Goal: Navigation & Orientation: Find specific page/section

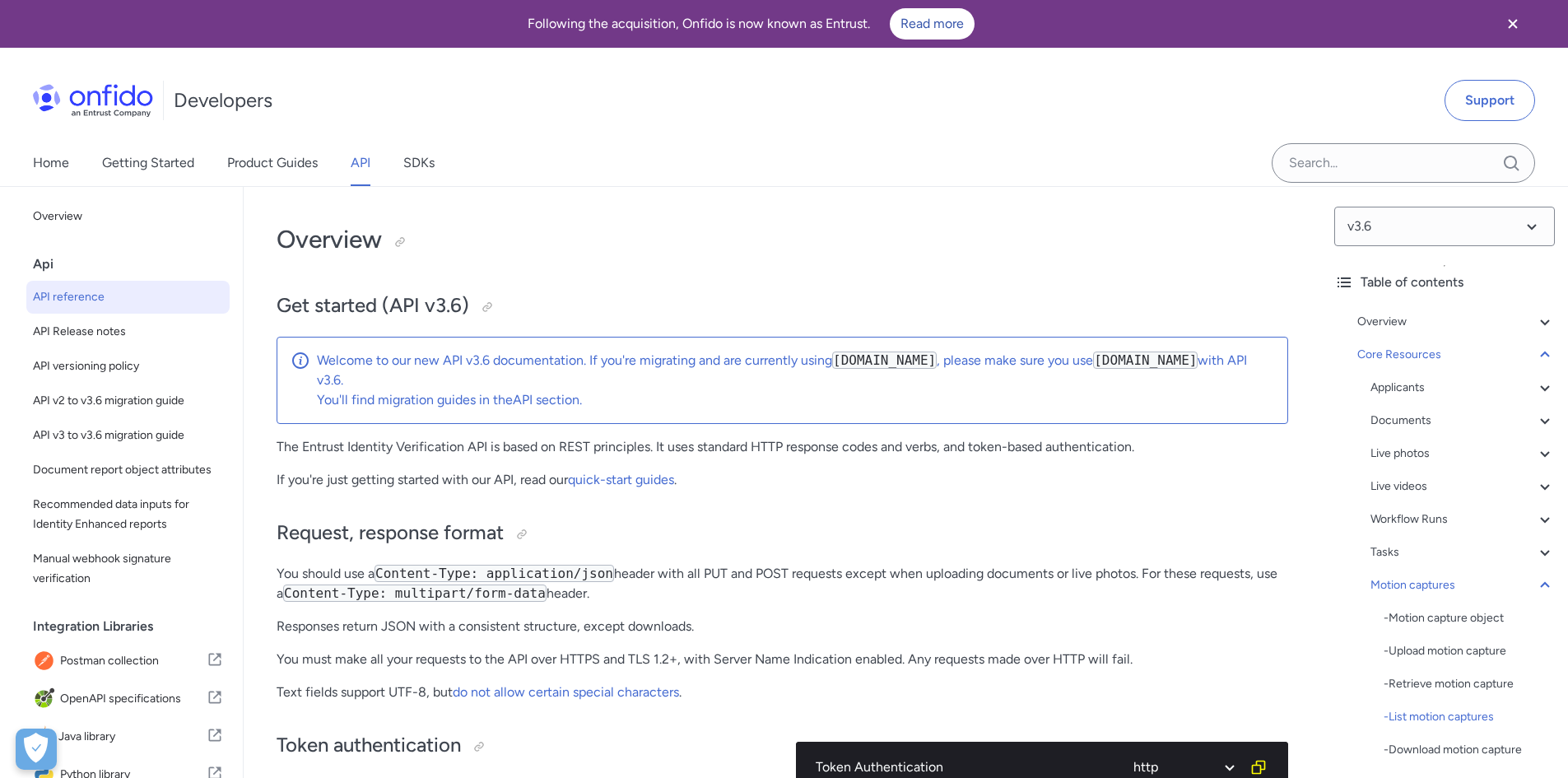
select select "http"
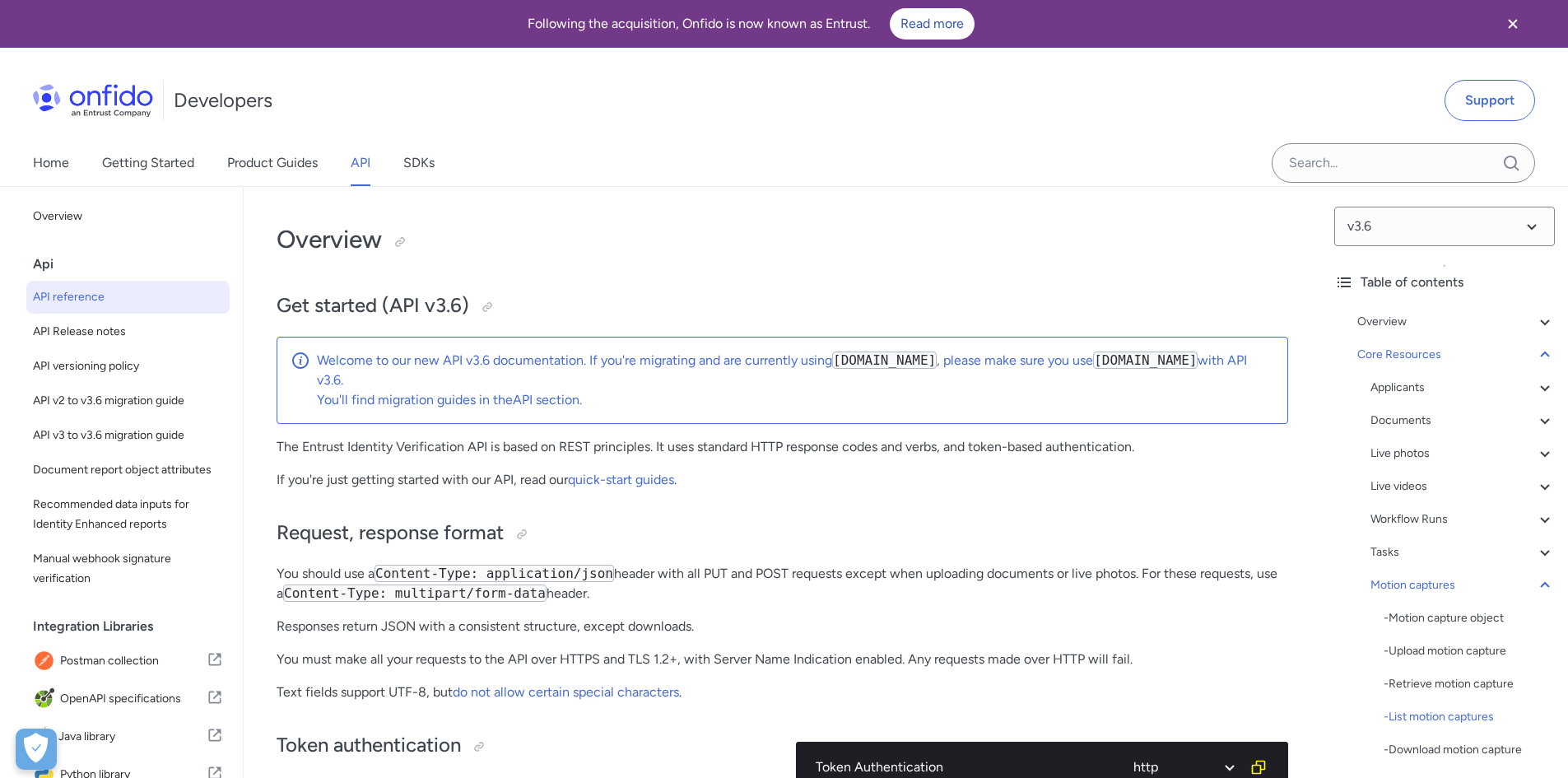
select select "http"
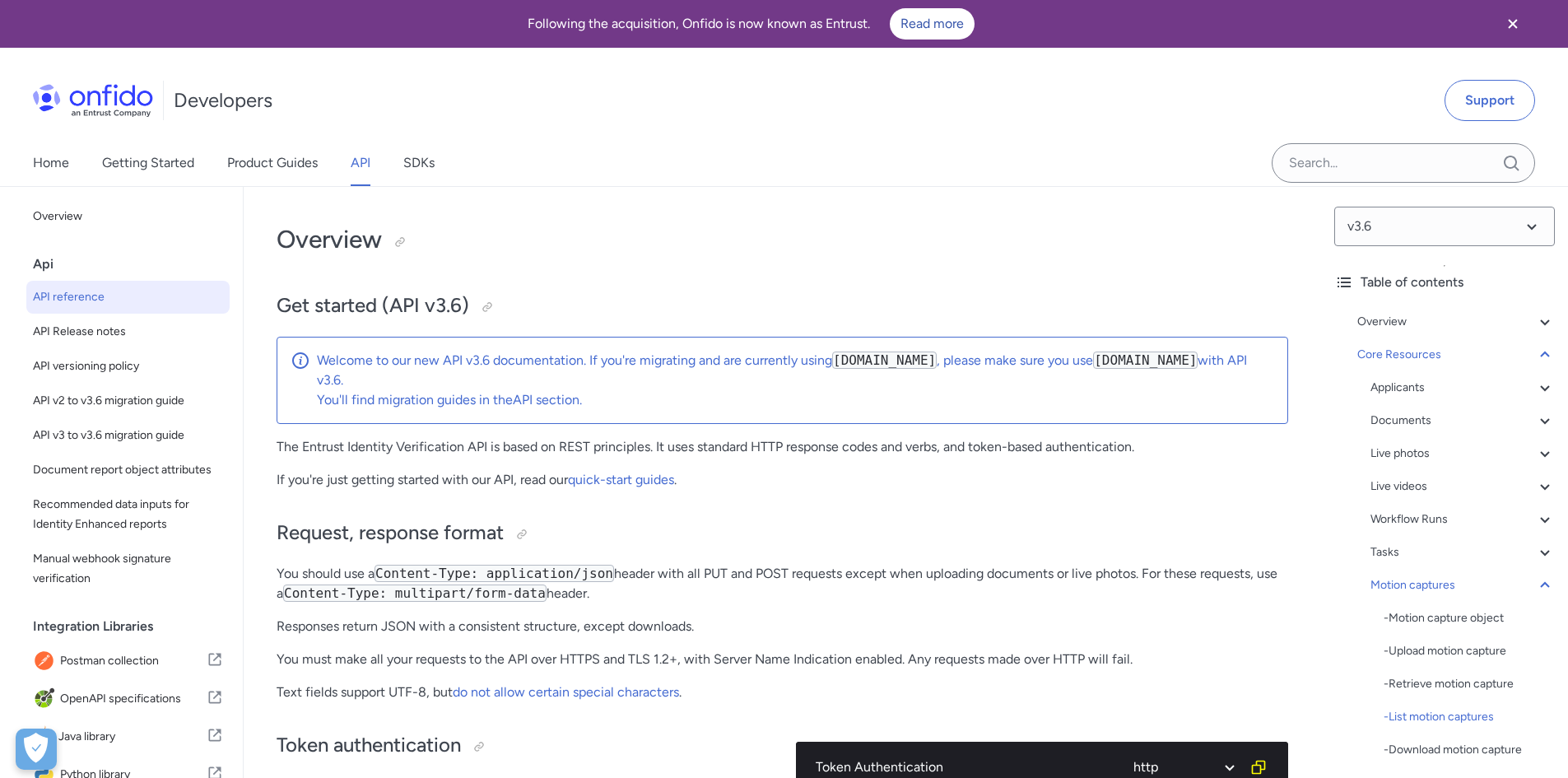
select select "http"
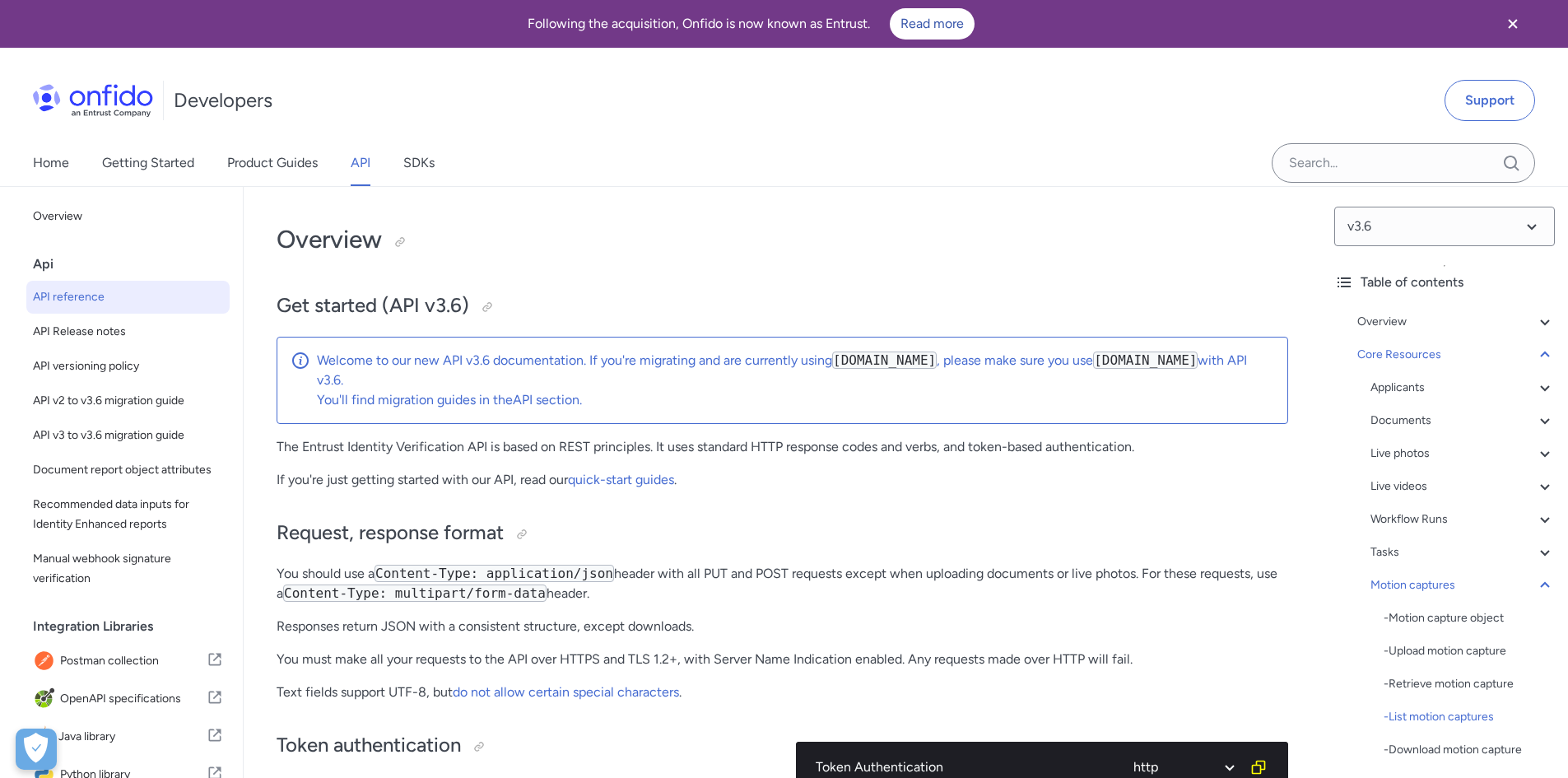
select select "http"
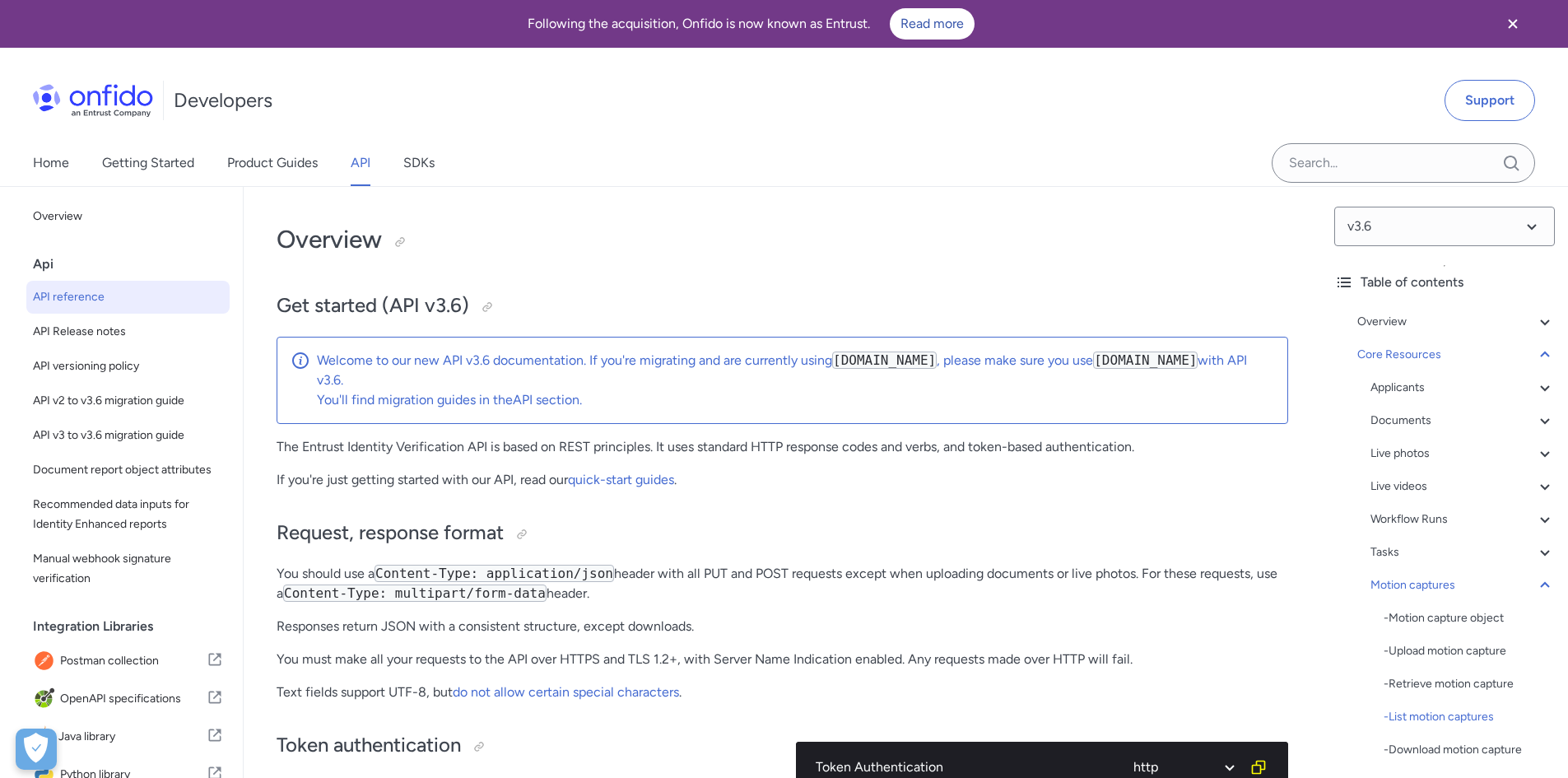
select select "http"
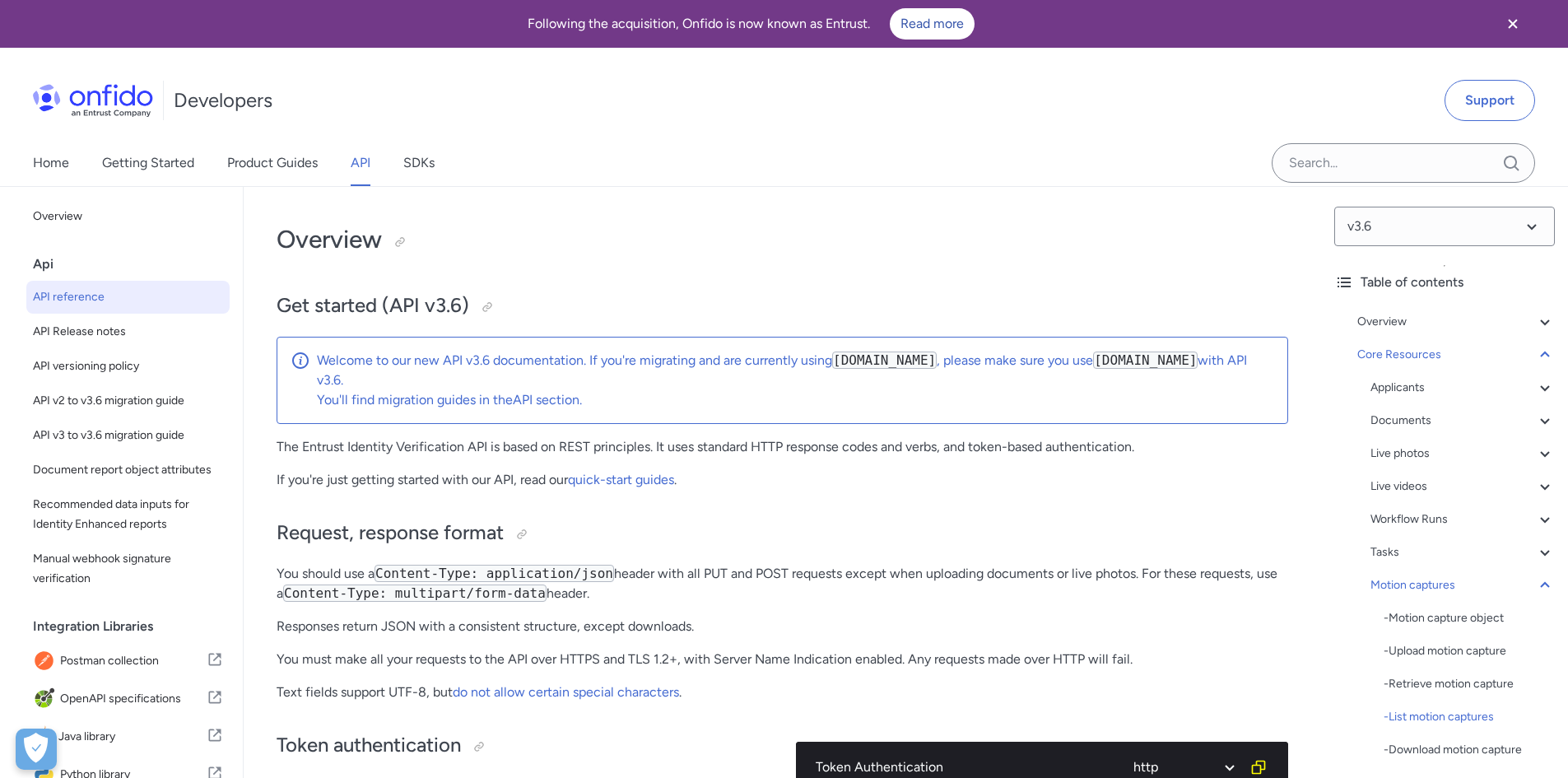
select select "http"
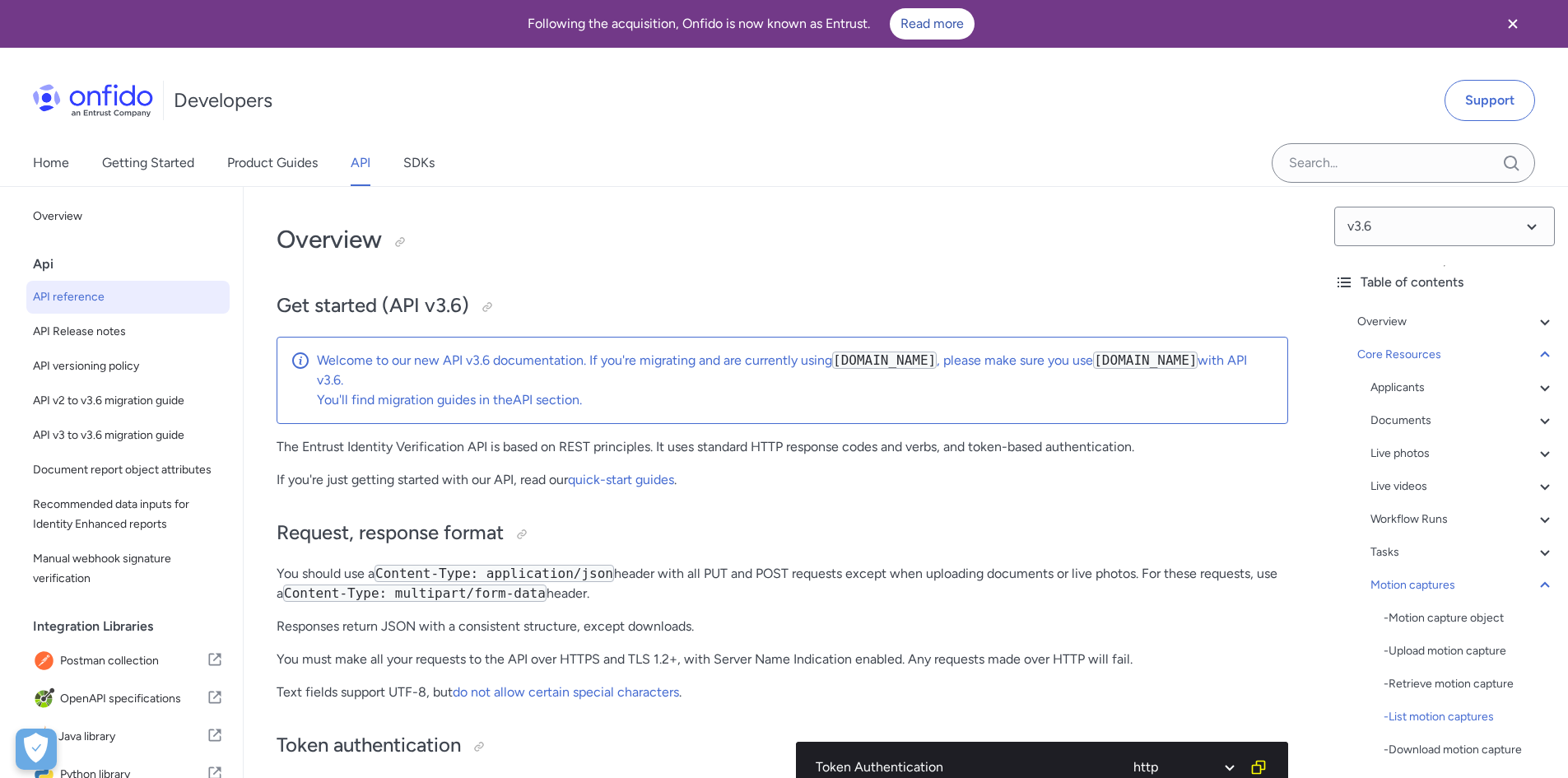
select select "http"
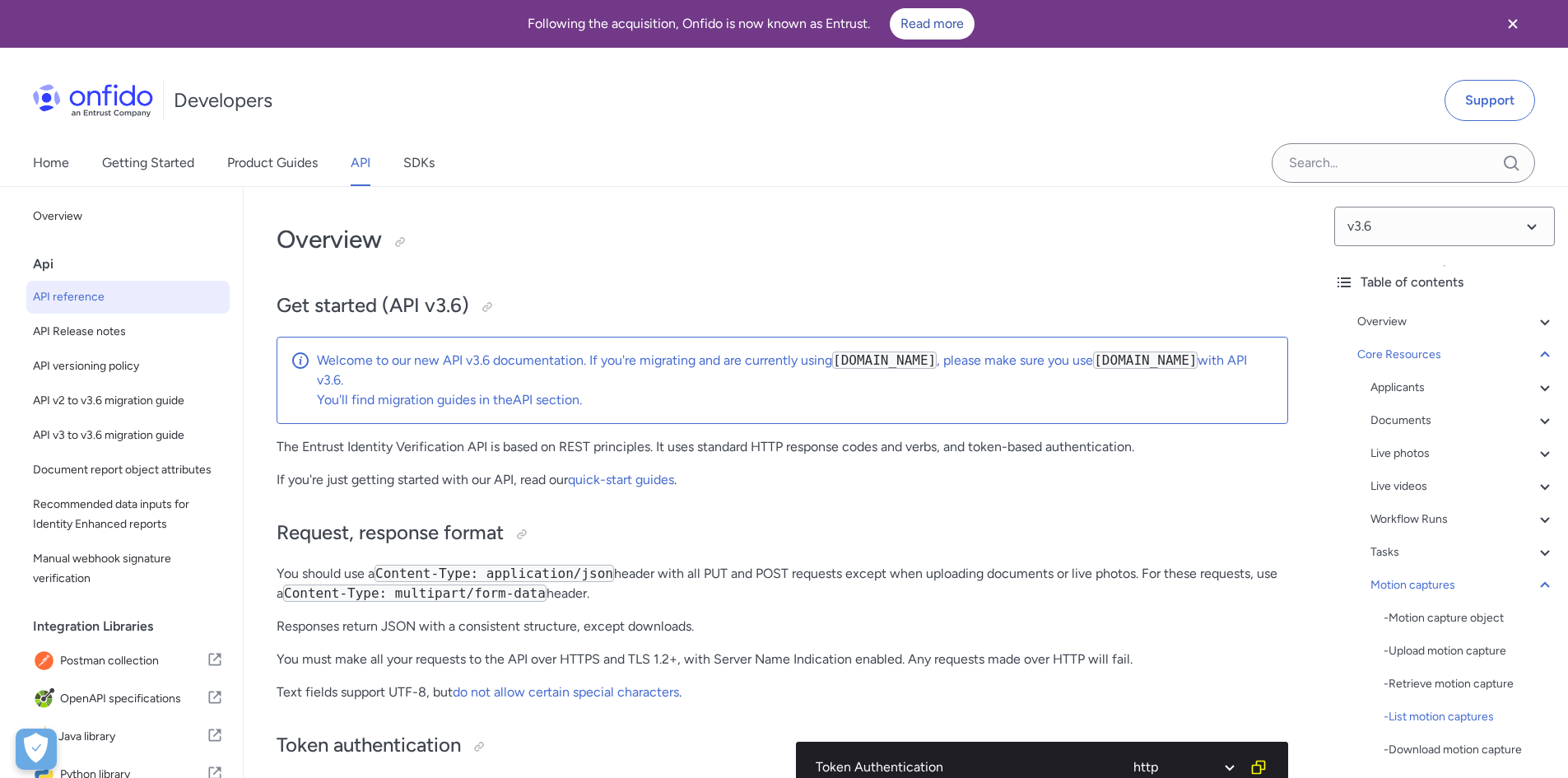
select select "http"
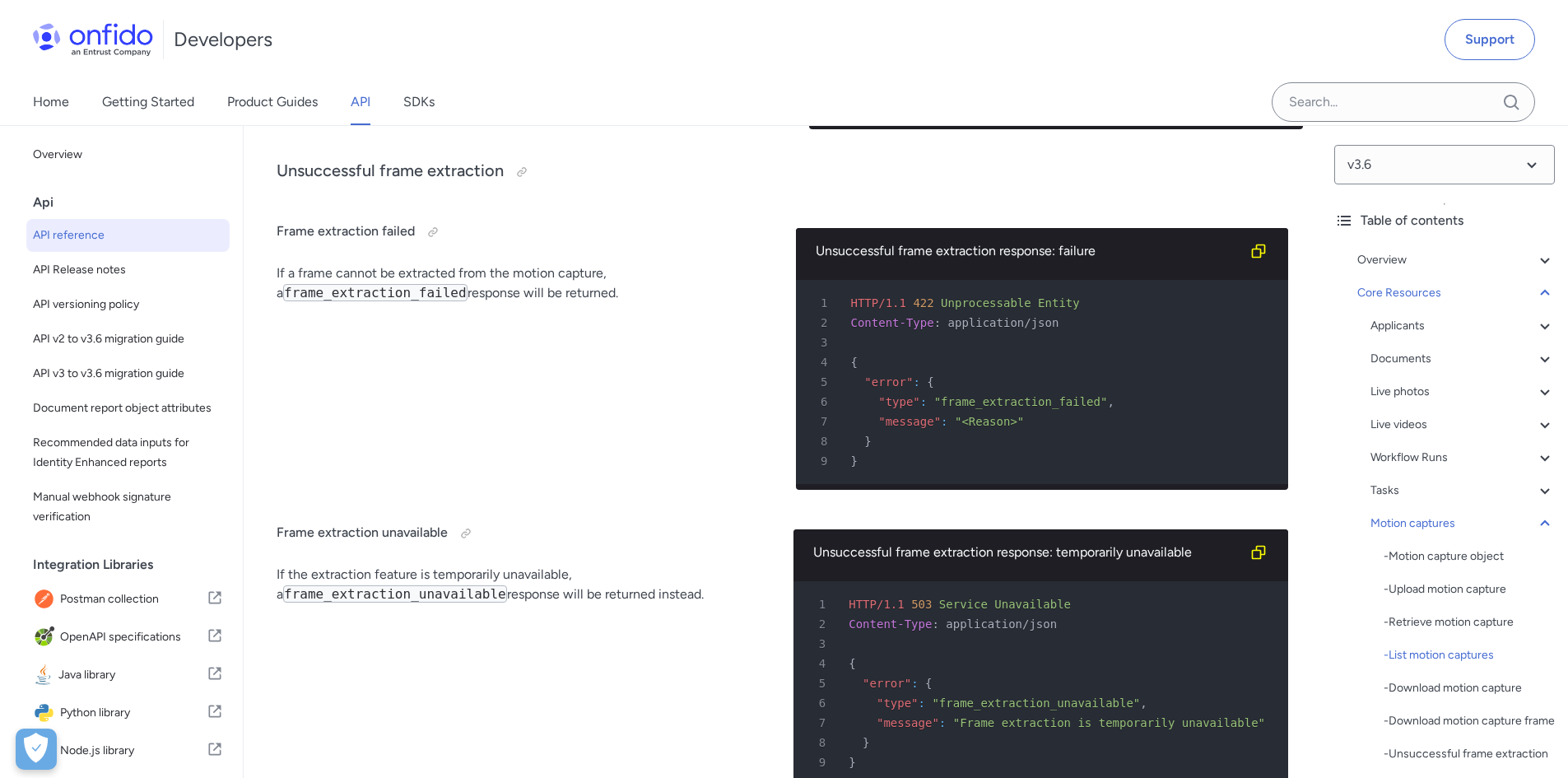
scroll to position [22, 0]
